Goal: Task Accomplishment & Management: Manage account settings

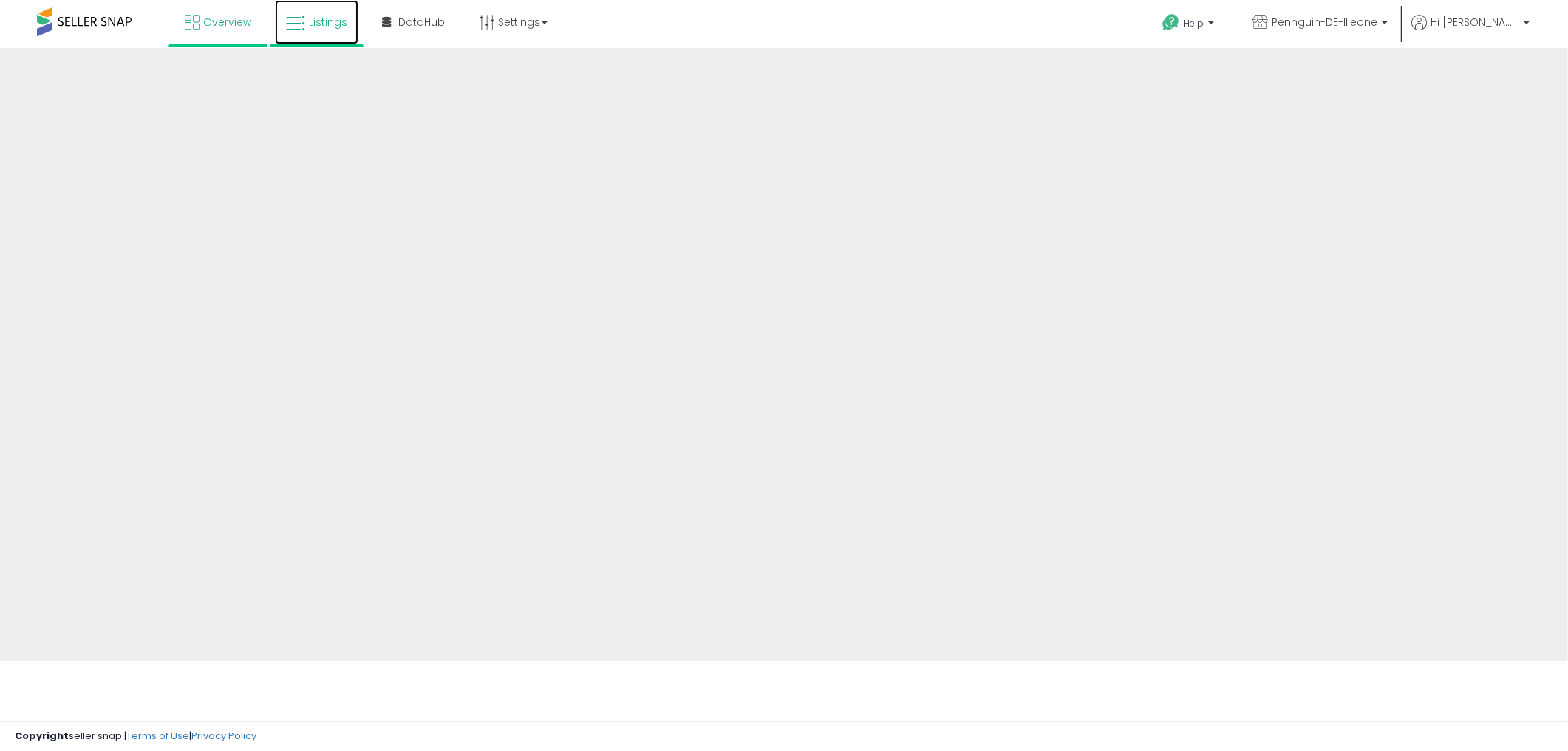
click at [304, 23] on link "Listings" at bounding box center [316, 22] width 83 height 45
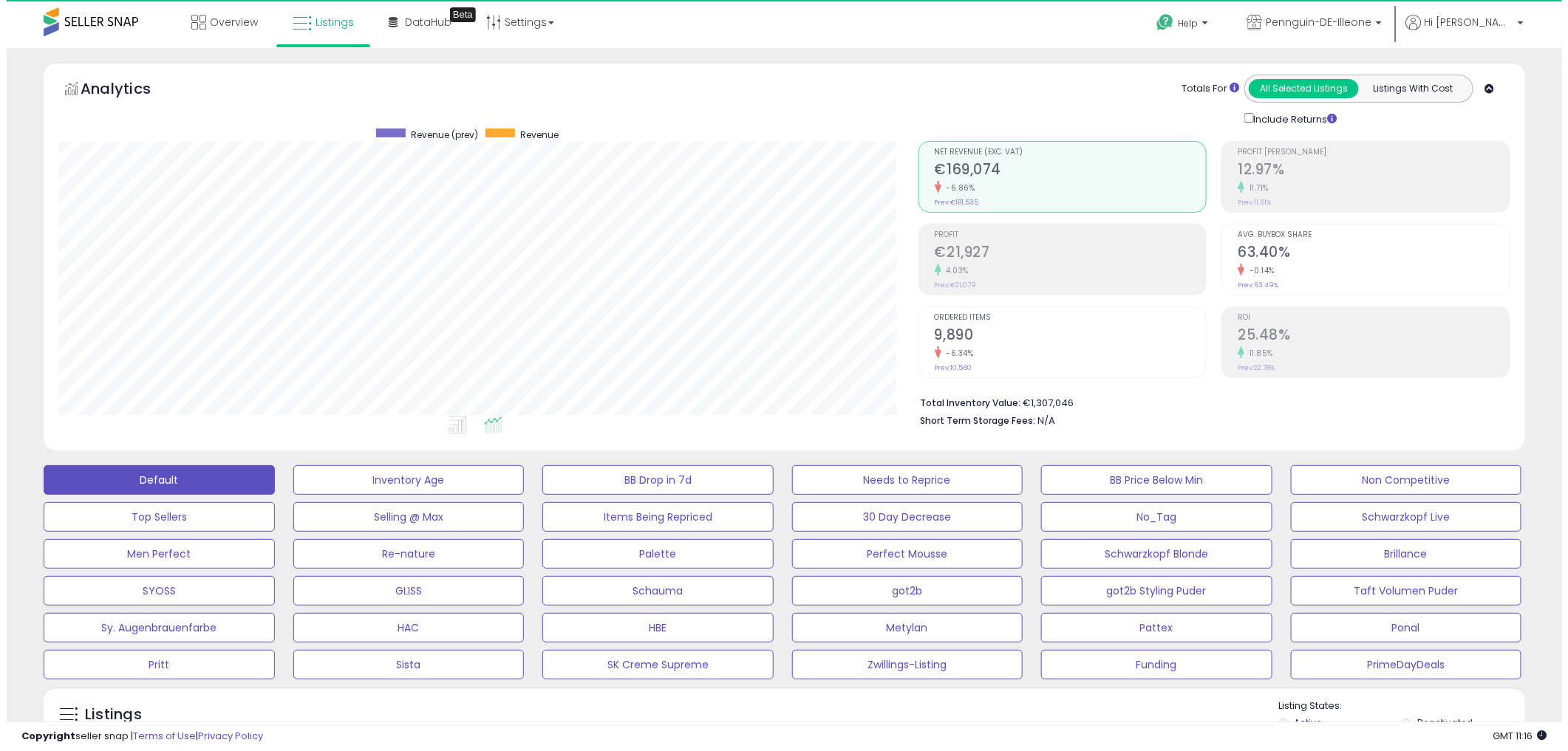
scroll to position [303, 860]
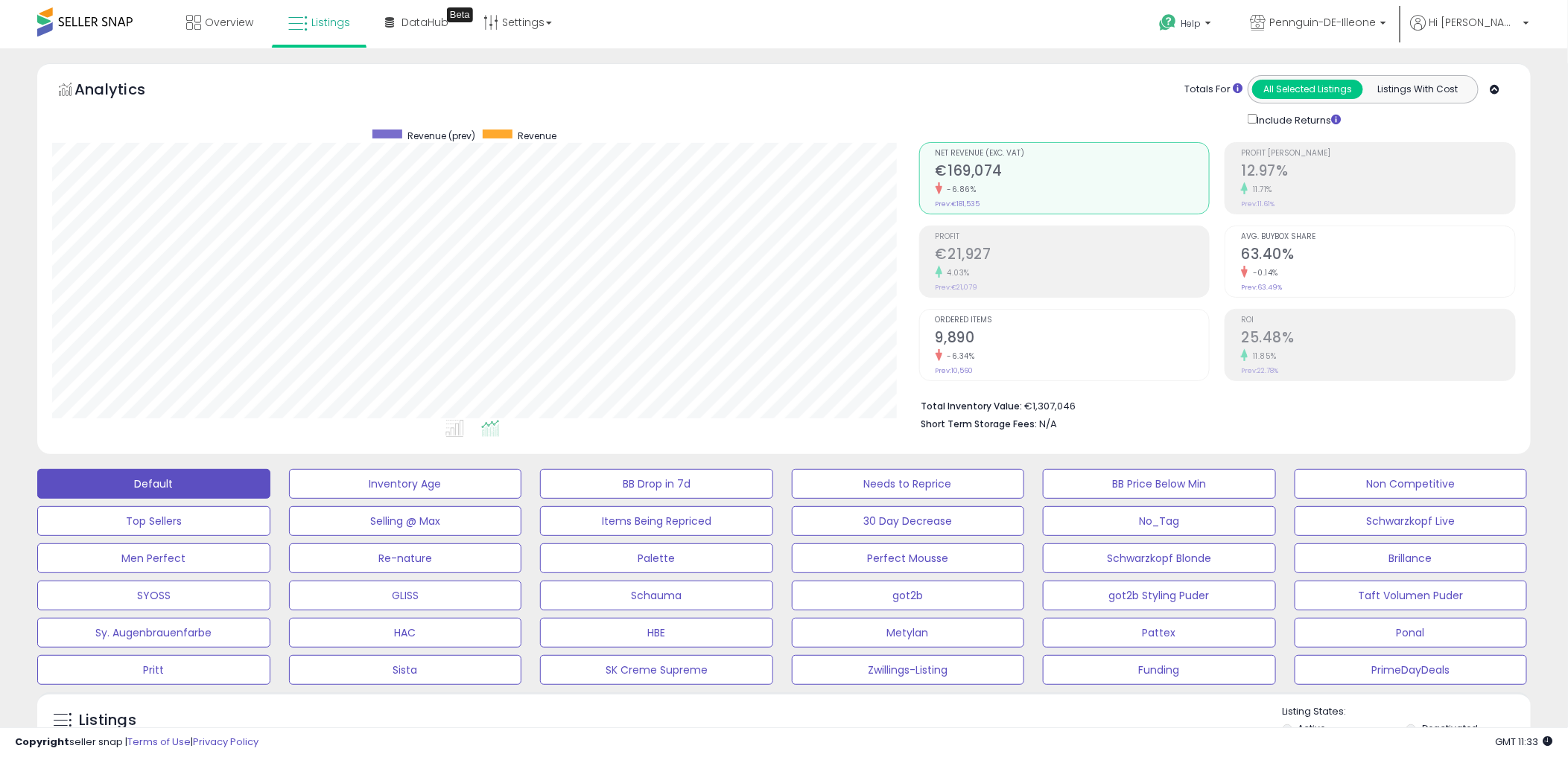
click at [882, 46] on div "Overview Listings Beta" at bounding box center [507, 31] width 1038 height 64
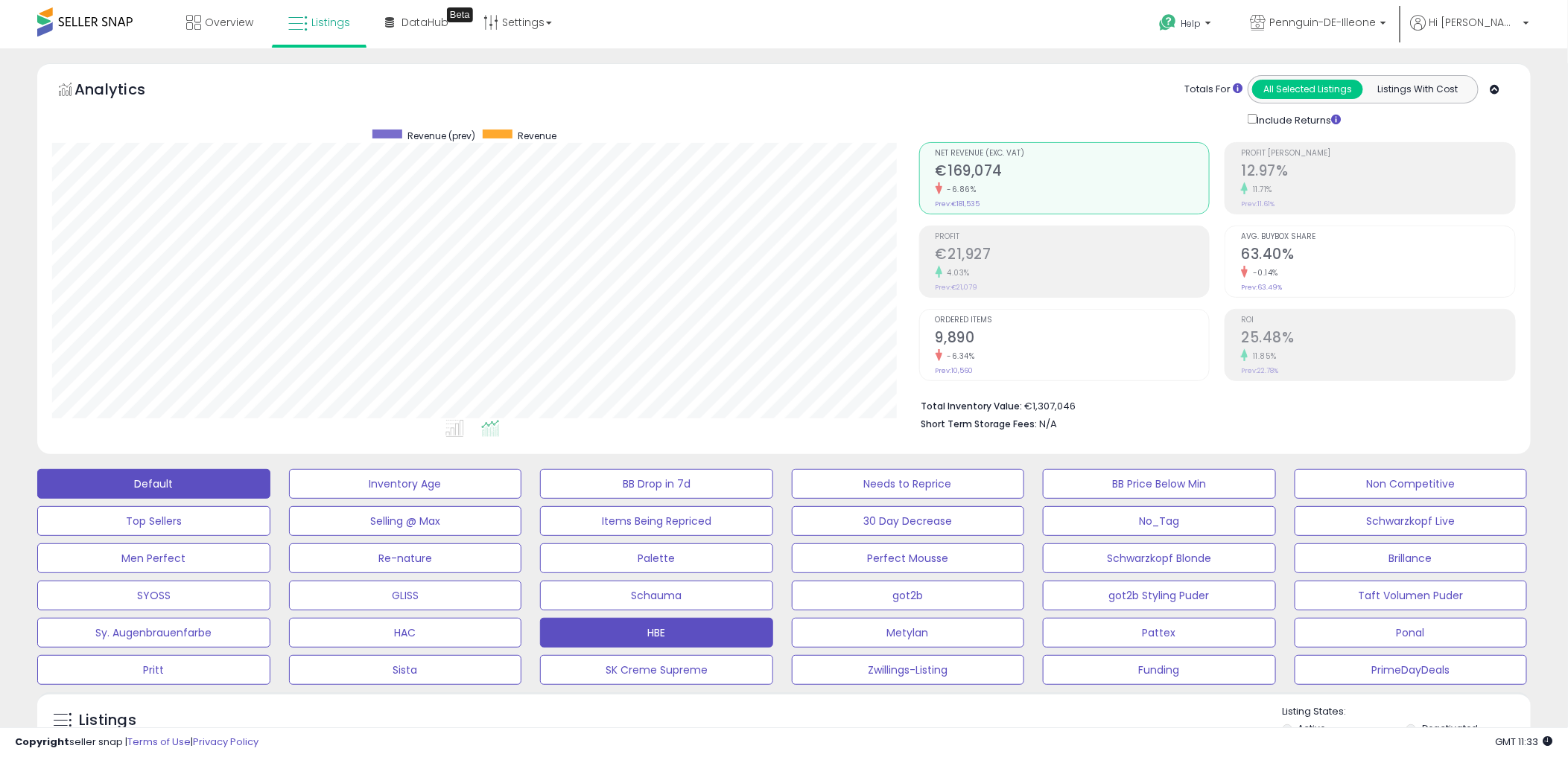
click at [680, 631] on button "HBE" at bounding box center [657, 633] width 233 height 30
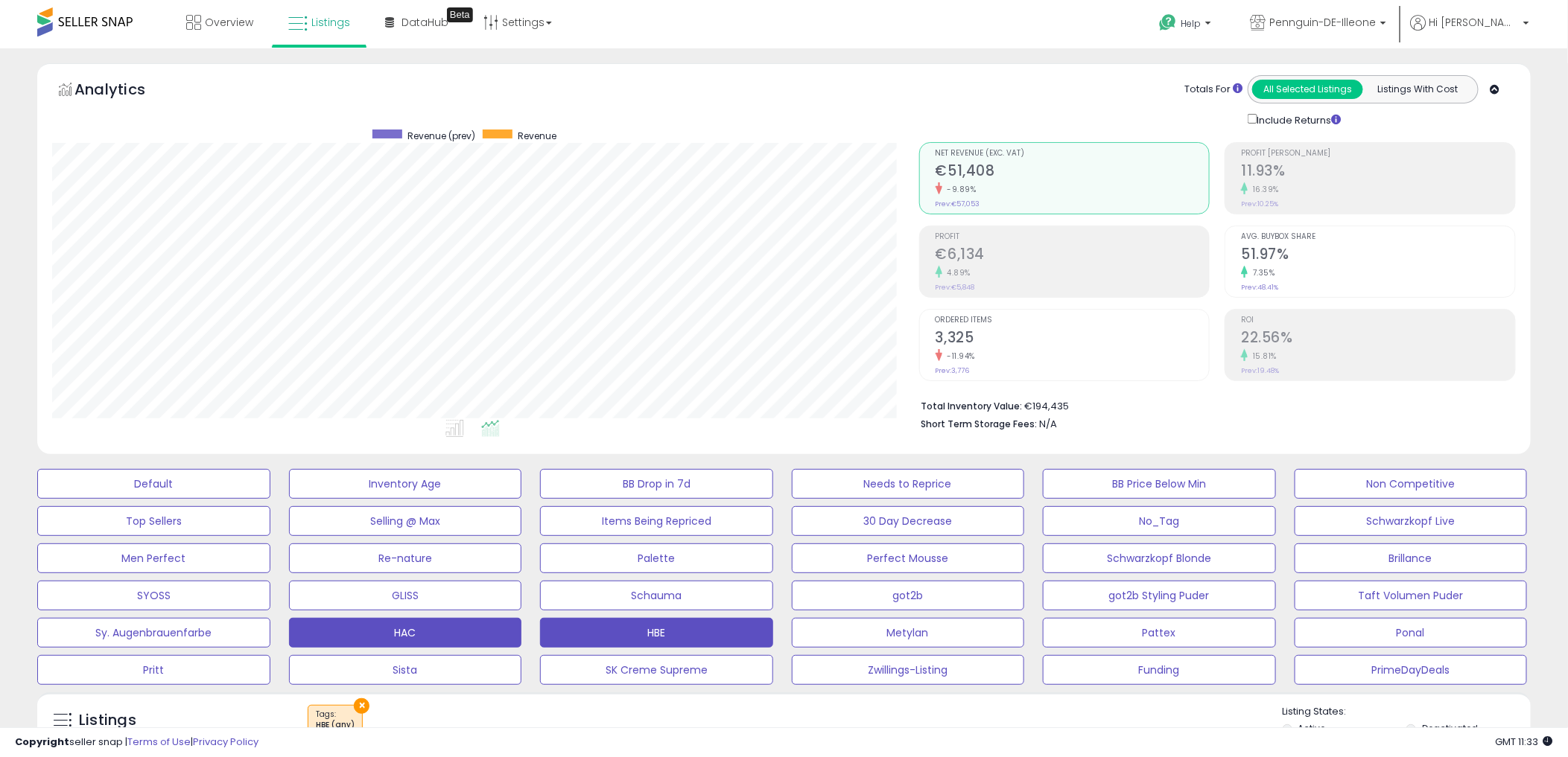
click at [440, 622] on button "HAC" at bounding box center [405, 633] width 233 height 30
click at [961, 131] on div "Retrieving aggregations.. Net Revenue (Exc. VAT) €5,323 -16.42% Prev: €6,368 Pr…" at bounding box center [1217, 283] width 619 height 311
drag, startPoint x: 959, startPoint y: 128, endPoint x: 916, endPoint y: 85, distance: 60.8
click at [916, 85] on div "Totals For All Selected Listings Listings With Cost Include Returns" at bounding box center [1211, 102] width 608 height 52
click at [1353, 23] on span "Pennguin-DE-Illeone" at bounding box center [1322, 22] width 106 height 15
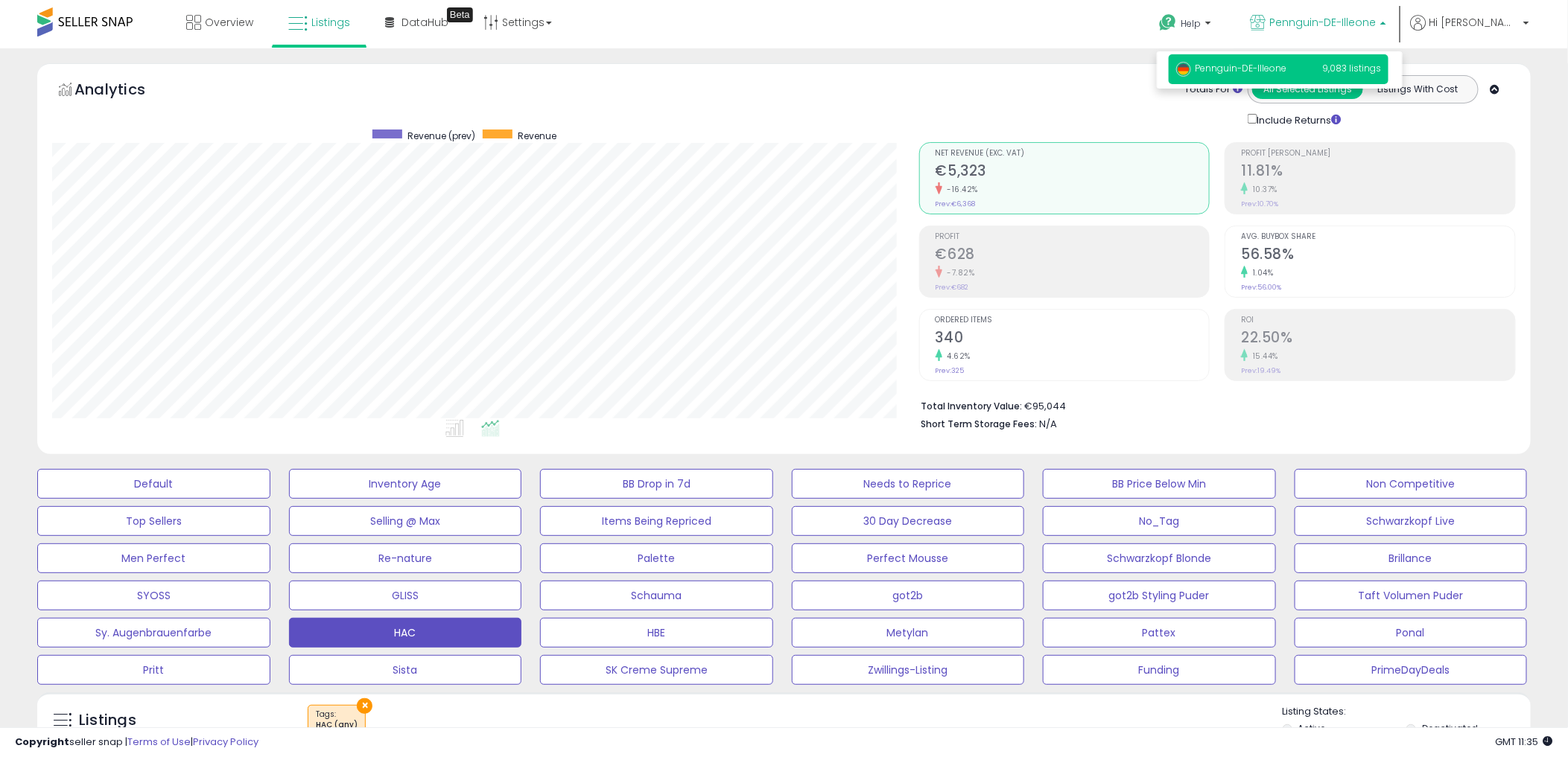
click at [1356, 22] on span "Pennguin-DE-Illeone" at bounding box center [1322, 22] width 106 height 15
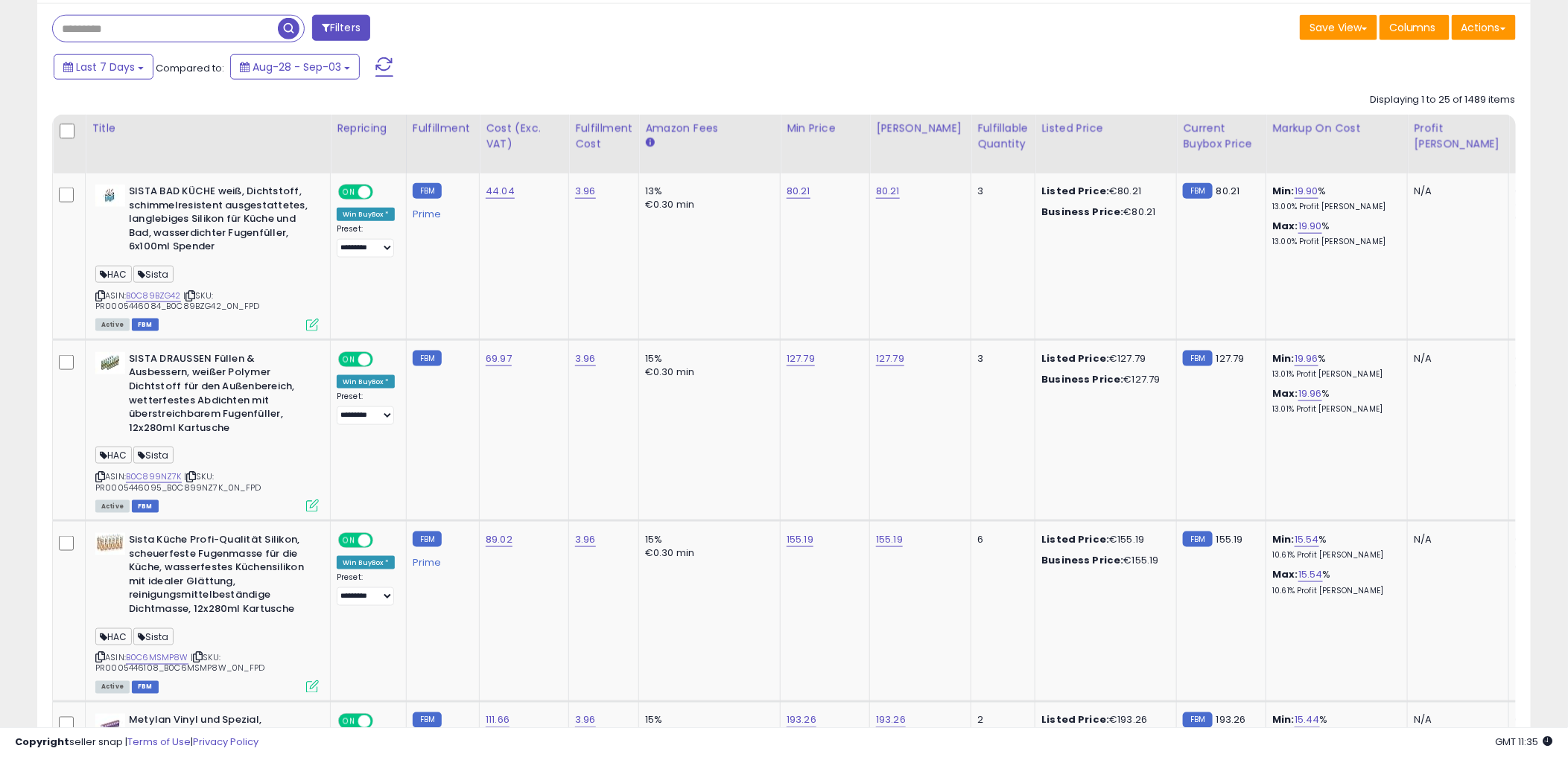
scroll to position [0, 0]
